Goal: Task Accomplishment & Management: Complete application form

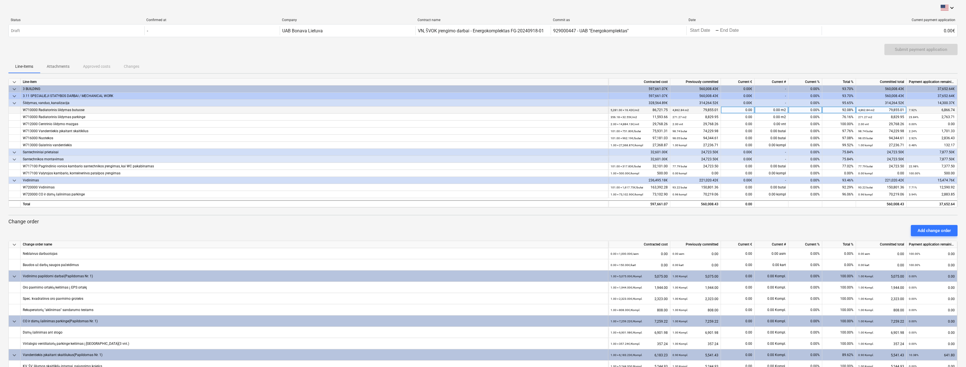
click at [746, 109] on div "0.00" at bounding box center [738, 110] width 34 height 7
type input "4169.3724"
click at [751, 125] on div "0.00" at bounding box center [738, 124] width 34 height 7
click at [742, 118] on div "0.00" at bounding box center [738, 117] width 34 height 7
type input "1667.0782"
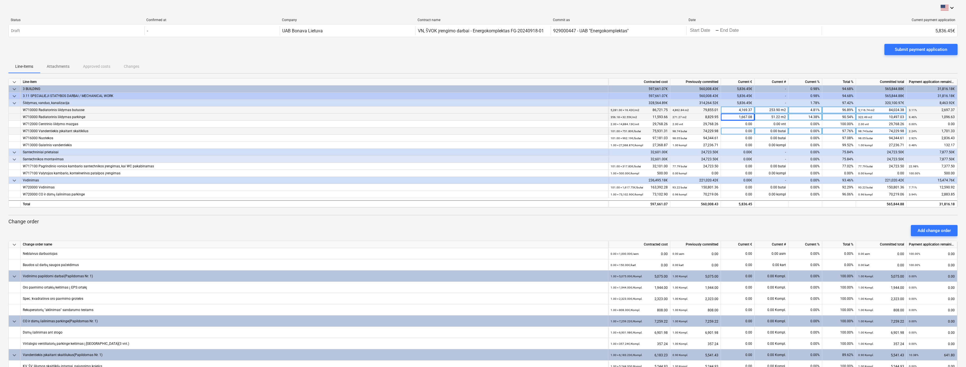
click at [745, 130] on div "0.00" at bounding box center [738, 131] width 34 height 7
type input "939.0798"
click at [745, 145] on div "0.00" at bounding box center [738, 145] width 34 height 7
click at [744, 137] on div "0.00" at bounding box center [738, 138] width 34 height 7
type input "1529.065"
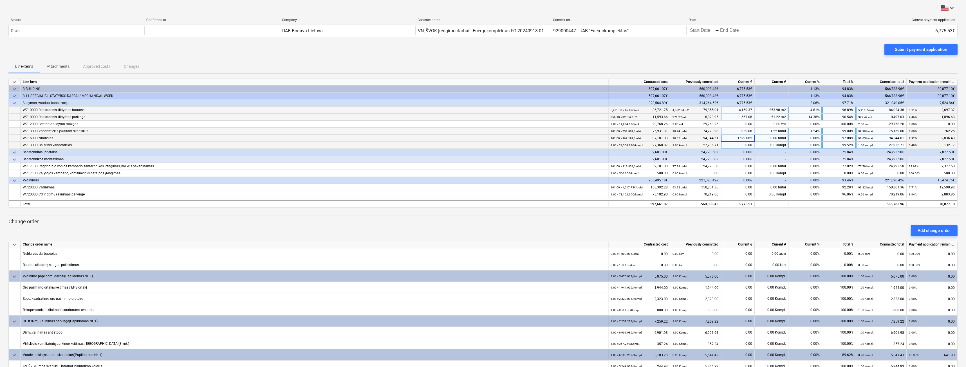
click at [743, 144] on div "0.00" at bounding box center [738, 145] width 34 height 7
click at [745, 166] on div "0.00" at bounding box center [738, 166] width 34 height 7
type input "5278.5"
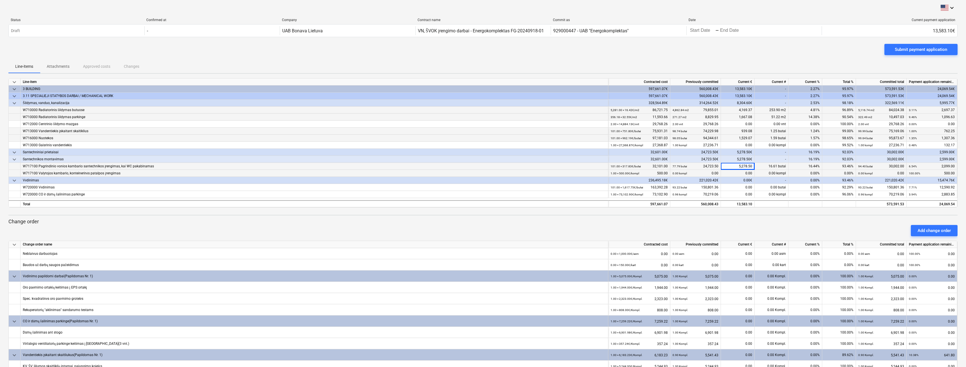
click at [746, 172] on div "0.00" at bounding box center [738, 173] width 34 height 7
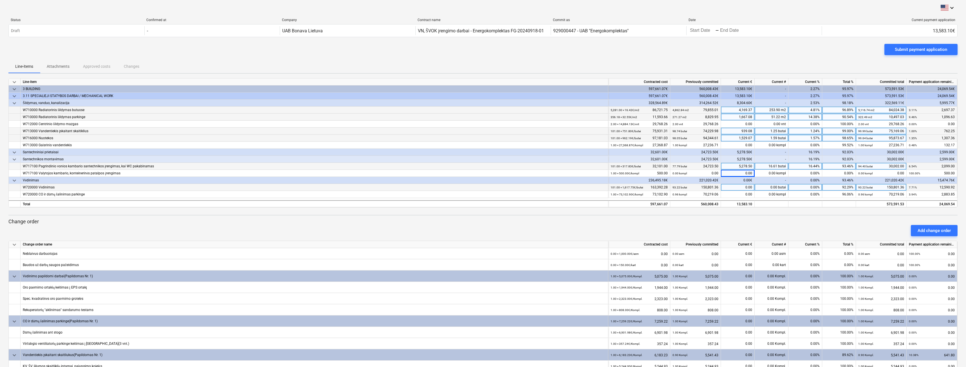
click at [743, 188] on div "0.00" at bounding box center [738, 187] width 34 height 7
type input "5746.6104"
click at [743, 192] on div "0.00" at bounding box center [738, 194] width 34 height 7
click at [749, 193] on div "0.00" at bounding box center [738, 194] width 34 height 7
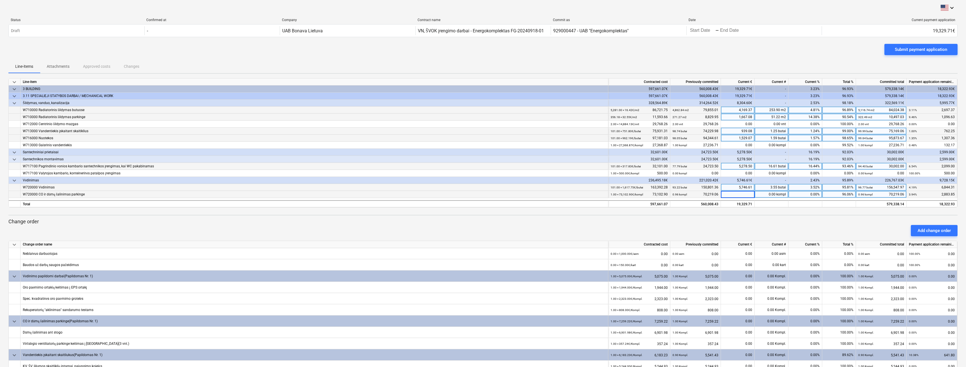
type input "142.695"
click at [744, 218] on div "keyboard_arrow_down Line-item Contracted cost Previously committed Current € Cu…" at bounding box center [482, 254] width 949 height 352
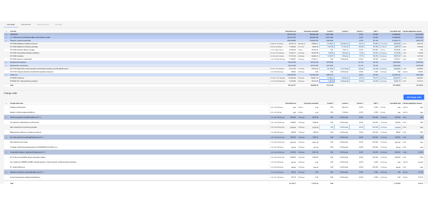
scroll to position [73, 0]
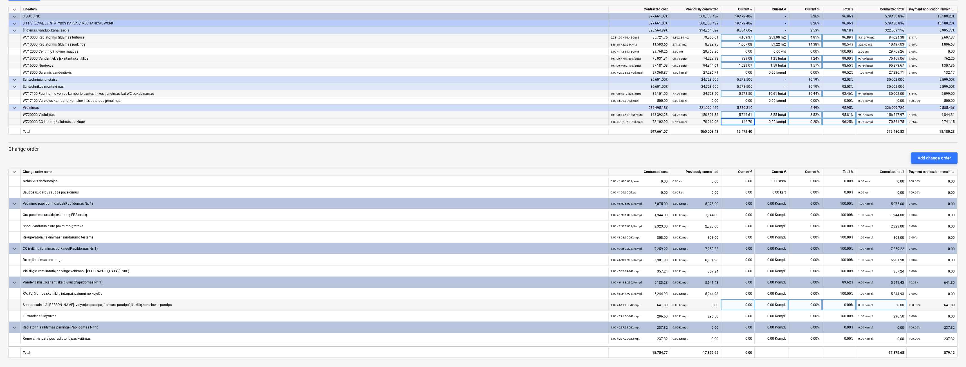
click at [771, 304] on div "0.00 Kompl." at bounding box center [771, 304] width 34 height 11
type input "0.2"
click at [771, 340] on div "0.00 Kompl." at bounding box center [771, 338] width 34 height 11
type input "1"
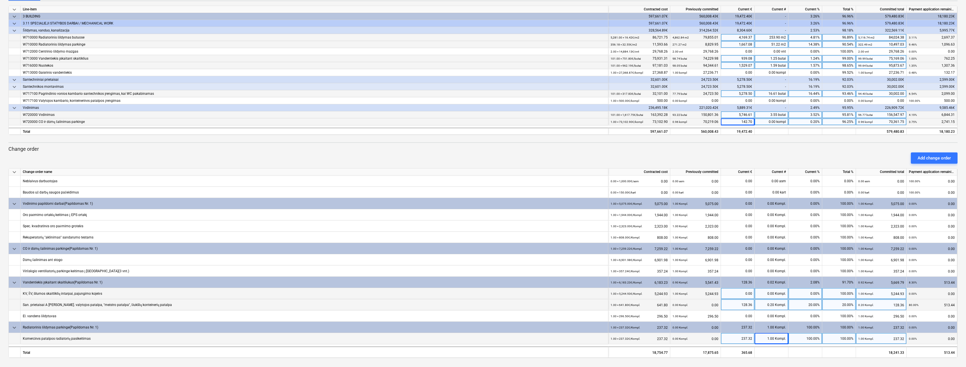
click at [802, 298] on div "0.00%" at bounding box center [805, 293] width 34 height 11
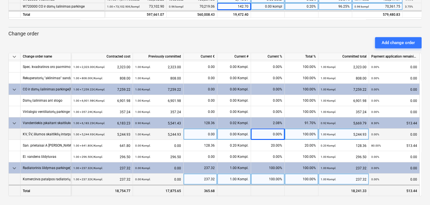
scroll to position [188, 0]
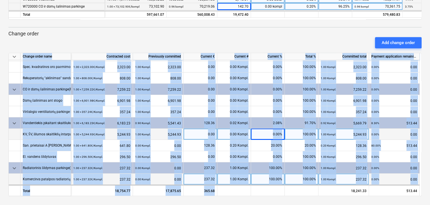
drag, startPoint x: 298, startPoint y: 194, endPoint x: 288, endPoint y: 194, distance: 9.8
click at [288, 194] on div "keyboard_arrow_down Change order name Contracted cost Previously committed Curr…" at bounding box center [215, 125] width 414 height 144
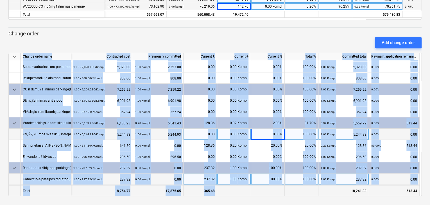
scroll to position [46, 0]
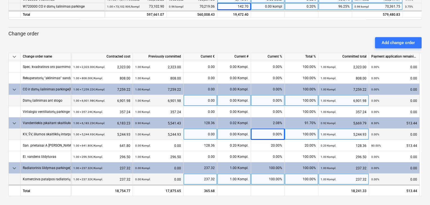
drag, startPoint x: 294, startPoint y: 41, endPoint x: 300, endPoint y: 96, distance: 55.8
click at [294, 41] on div "Add change order" at bounding box center [215, 43] width 418 height 16
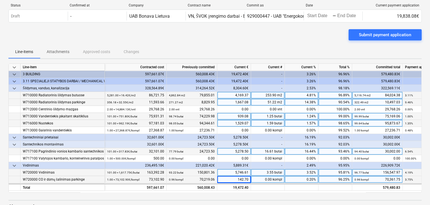
scroll to position [28, 0]
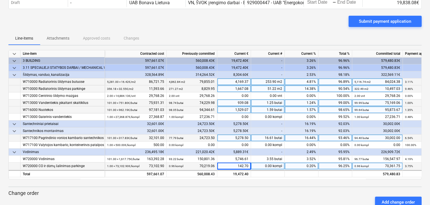
click at [245, 184] on div "keyboard_arrow_down Line-item Contracted cost Previously committed Current € Cu…" at bounding box center [215, 203] width 414 height 306
drag, startPoint x: 304, startPoint y: 176, endPoint x: 318, endPoint y: 176, distance: 13.5
click at [318, 176] on div at bounding box center [302, 173] width 34 height 7
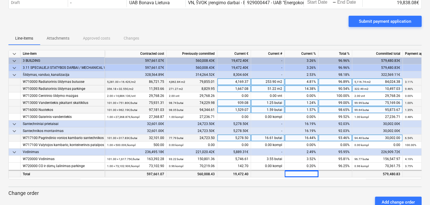
click at [239, 172] on div "19,472.40" at bounding box center [234, 173] width 34 height 7
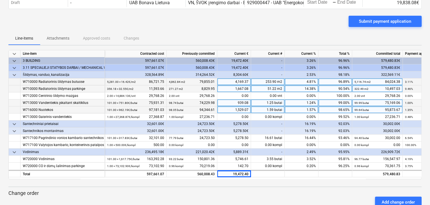
click at [243, 79] on div "4,169.37" at bounding box center [234, 81] width 34 height 7
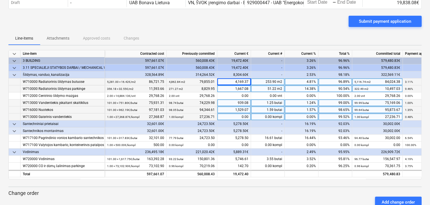
click at [246, 117] on div "0.00" at bounding box center [234, 117] width 34 height 7
type input "132.16"
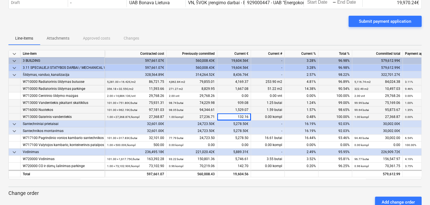
click at [245, 128] on div "5,278.50€" at bounding box center [234, 131] width 34 height 7
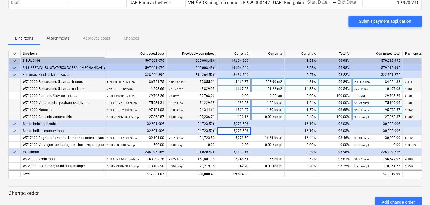
click at [257, 22] on div "Submit payment application" at bounding box center [215, 24] width 414 height 16
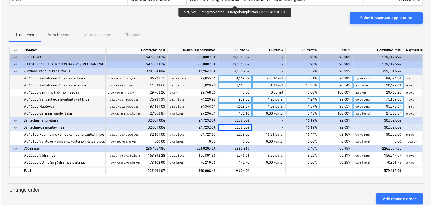
scroll to position [0, 0]
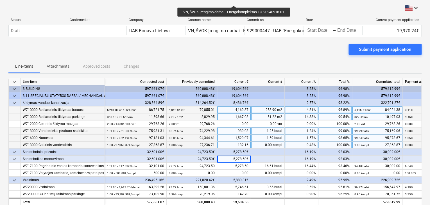
click at [67, 59] on div "Submit payment application" at bounding box center [215, 52] width 414 height 16
click at [64, 62] on span "Attachments" at bounding box center [58, 66] width 36 height 9
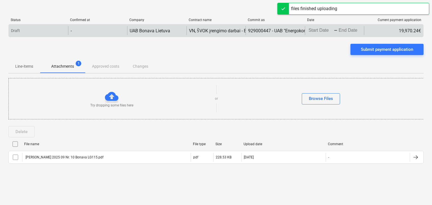
click at [317, 29] on body "keyboard_arrow_down Status Confirmed at Company Contract name Commit as Date Cu…" at bounding box center [216, 102] width 432 height 205
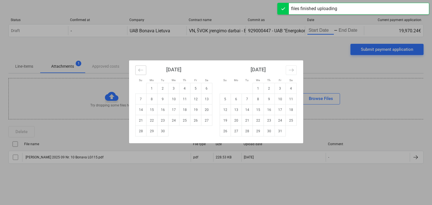
click at [142, 69] on icon "Move backward to switch to the previous month." at bounding box center [140, 70] width 5 height 5
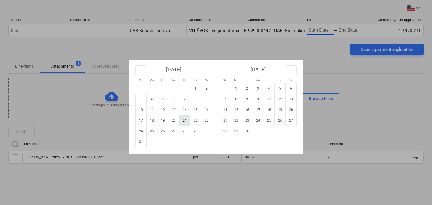
click at [185, 121] on td "21" at bounding box center [184, 120] width 11 height 11
type input "[DATE]"
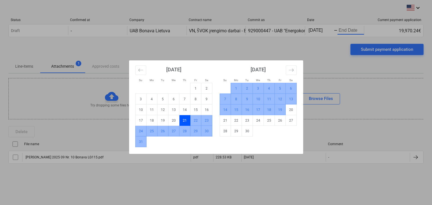
click at [283, 110] on td "19" at bounding box center [280, 110] width 11 height 11
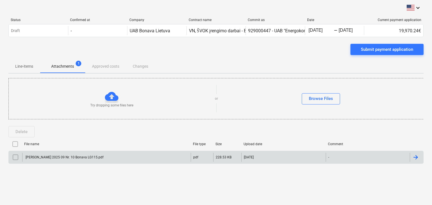
click at [17, 158] on input "checkbox" at bounding box center [15, 157] width 9 height 9
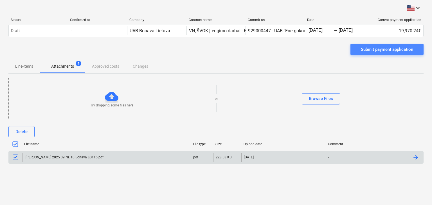
click at [383, 50] on div "Submit payment application" at bounding box center [387, 49] width 52 height 7
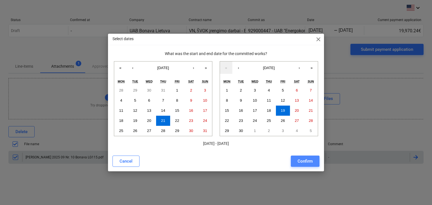
click at [296, 160] on button "Confirm" at bounding box center [305, 161] width 29 height 11
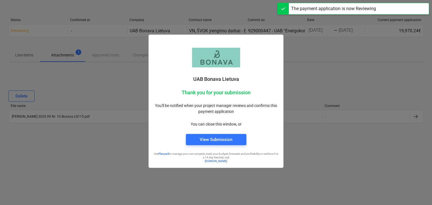
click at [105, 94] on div at bounding box center [216, 102] width 432 height 205
